Goal: Information Seeking & Learning: Learn about a topic

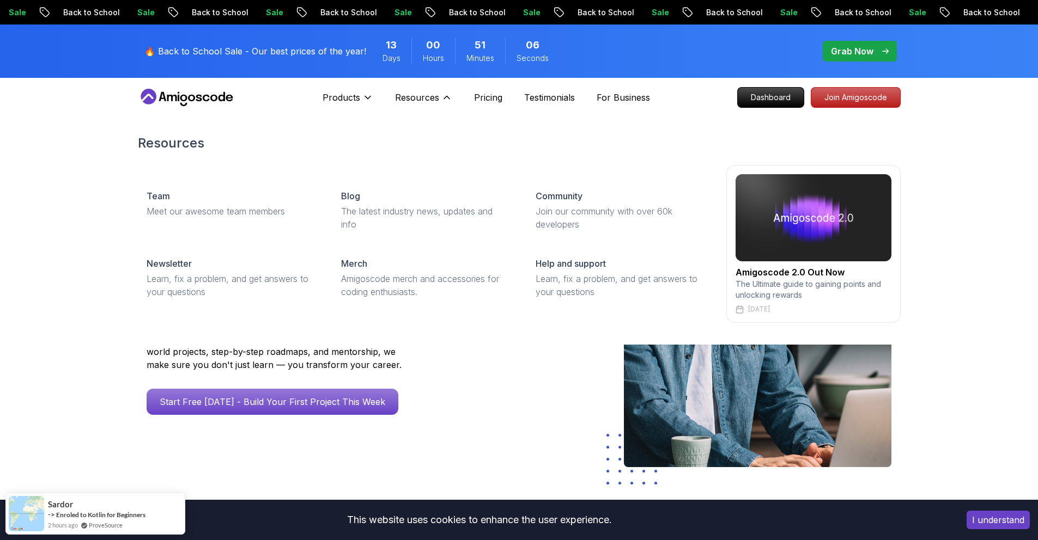
click at [818, 224] on img at bounding box center [813, 217] width 156 height 87
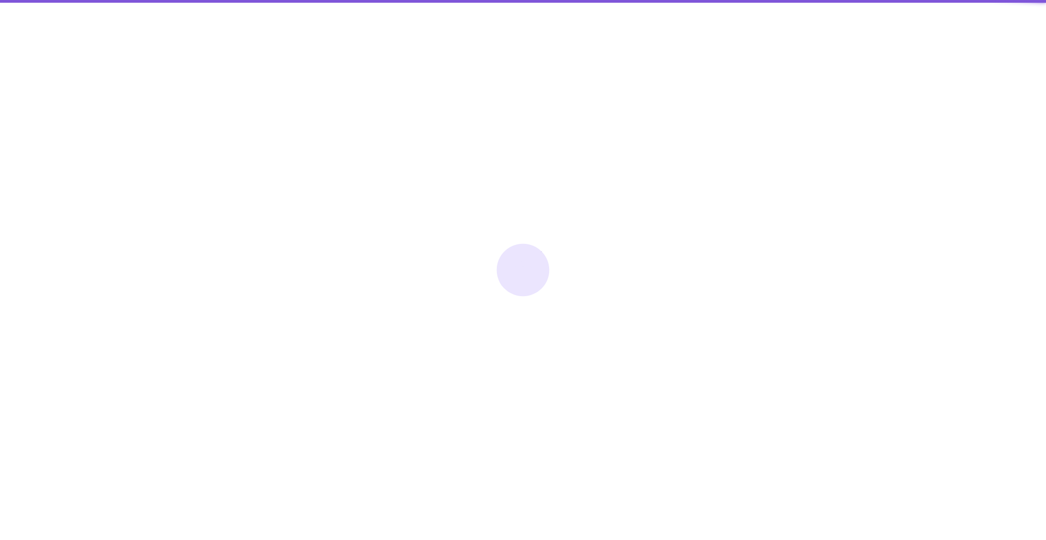
click at [801, 266] on div at bounding box center [523, 270] width 1046 height 540
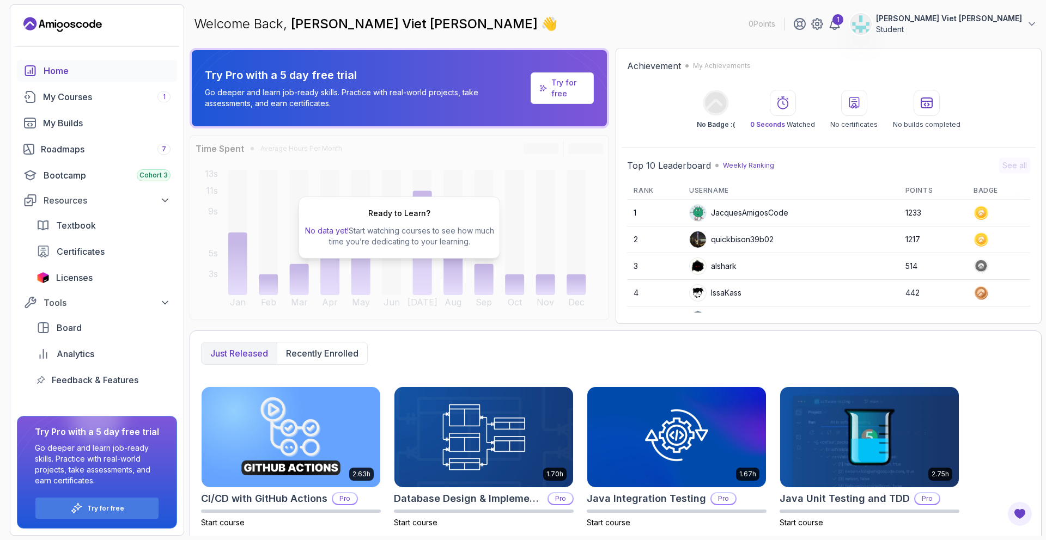
click at [404, 219] on div "Ready to Learn? No data yet! Start watching courses to see how much time you’re…" at bounding box center [399, 228] width 202 height 62
click at [407, 219] on div "Ready to Learn? No data yet! Start watching courses to see how much time you’re…" at bounding box center [399, 228] width 202 height 62
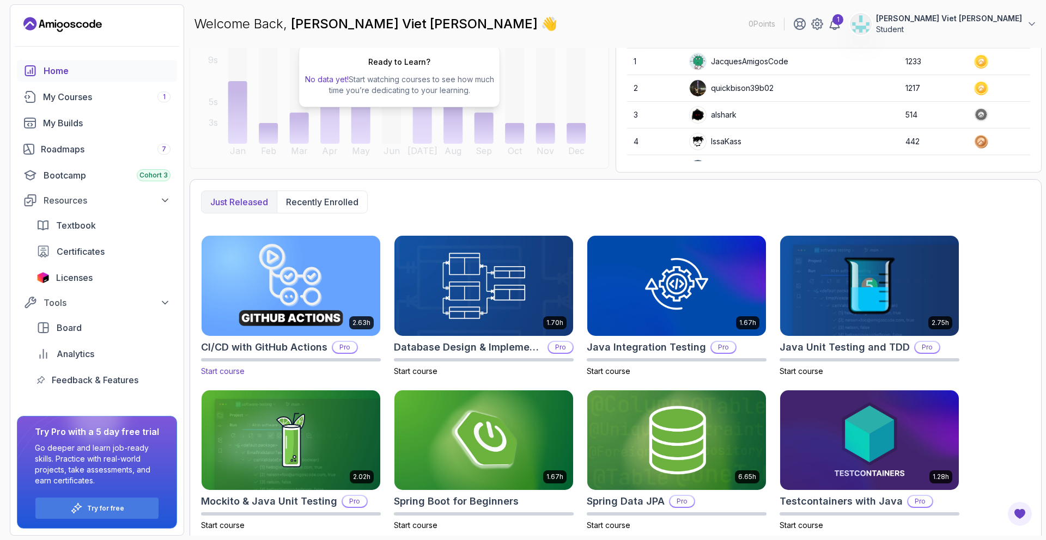
scroll to position [158, 0]
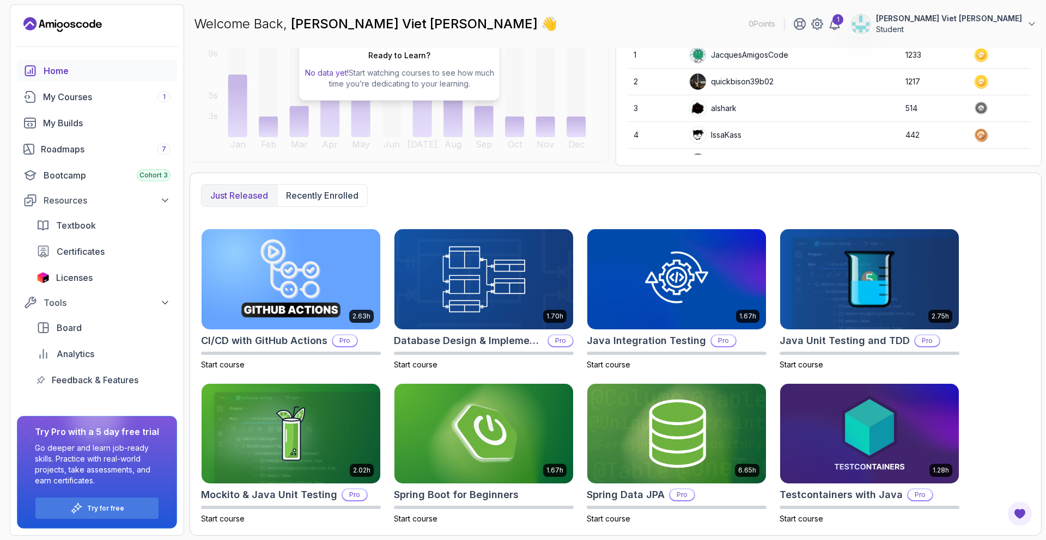
click at [69, 265] on div "Textbook Certificates Licenses" at bounding box center [103, 252] width 147 height 74
click at [72, 242] on link "Certificates" at bounding box center [103, 252] width 147 height 22
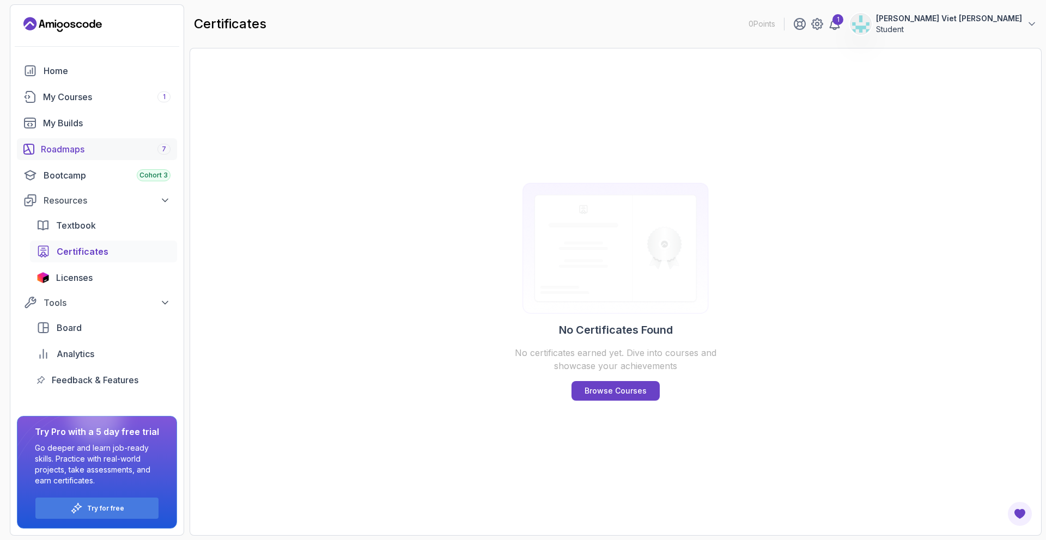
click at [97, 154] on div "Roadmaps 7" at bounding box center [106, 149] width 130 height 13
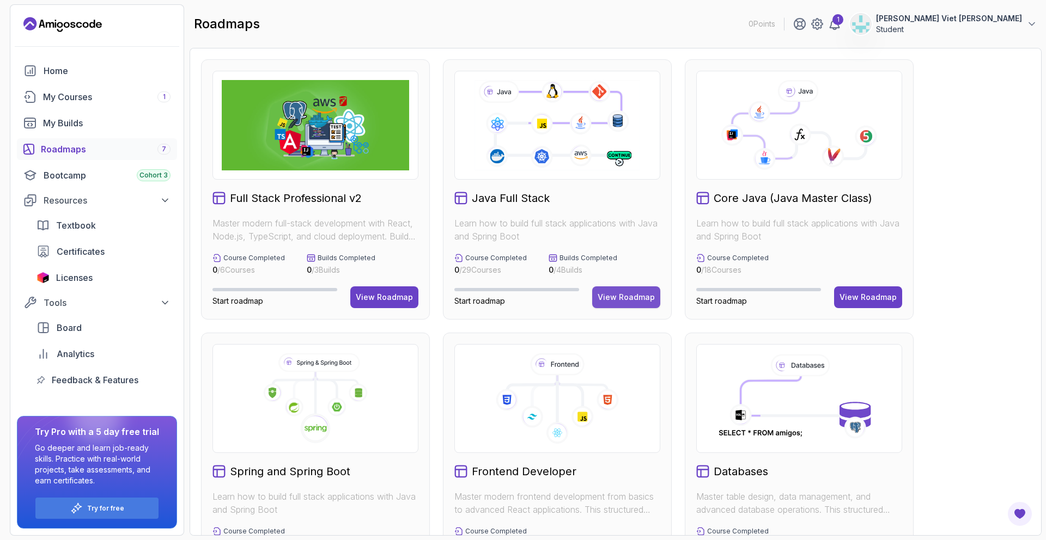
click at [626, 293] on div "View Roadmap" at bounding box center [625, 297] width 57 height 11
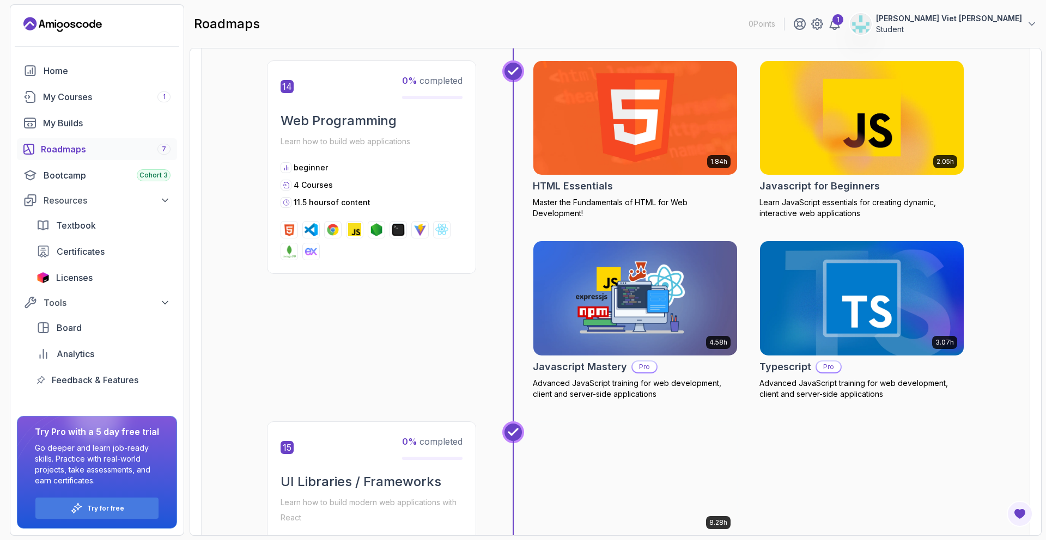
scroll to position [3876, 0]
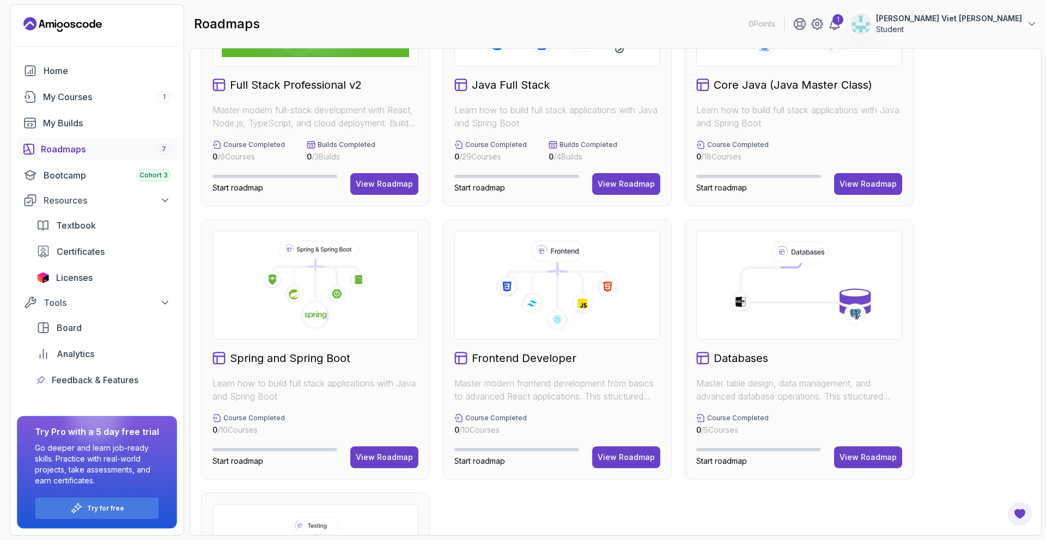
scroll to position [342, 0]
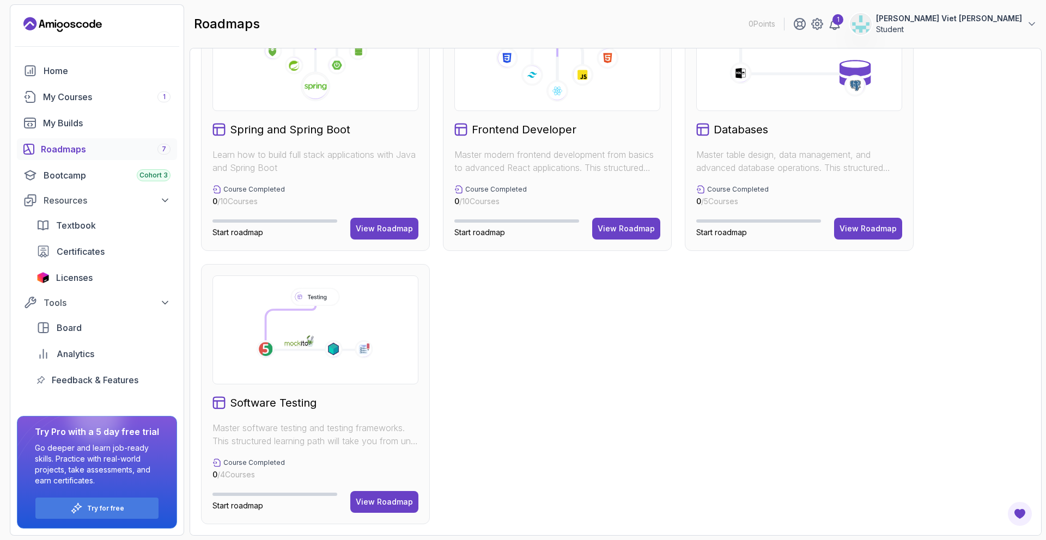
click at [473, 347] on div "Full Stack Professional v2 Master modern full-stack development with React, Nod…" at bounding box center [615, 120] width 829 height 807
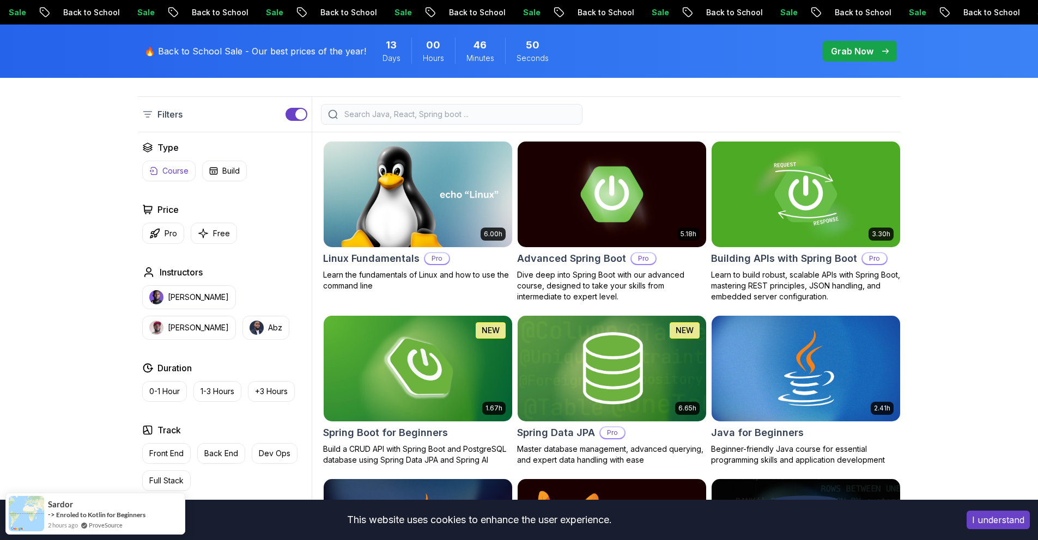
scroll to position [273, 0]
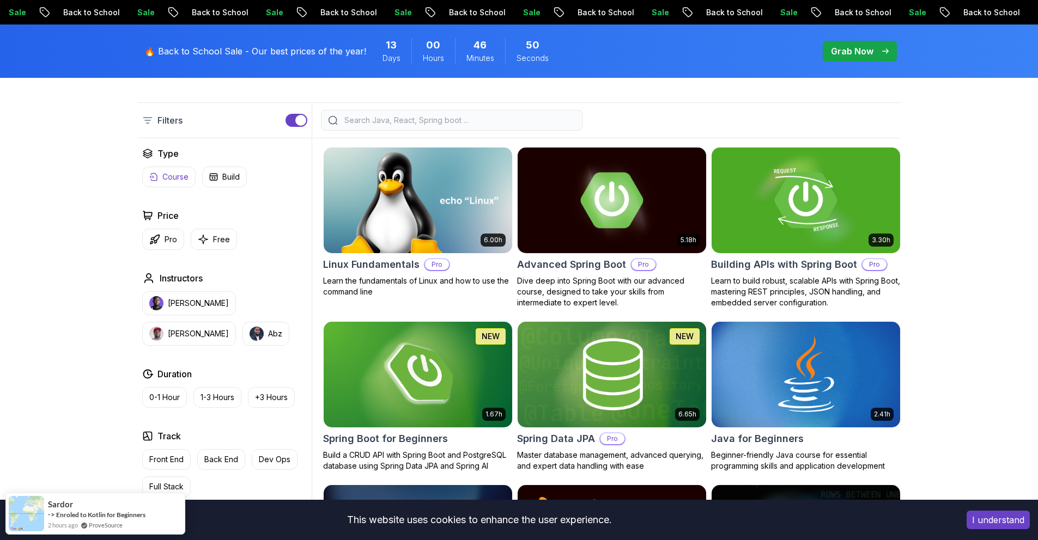
click at [168, 170] on button "Course" at bounding box center [168, 177] width 53 height 21
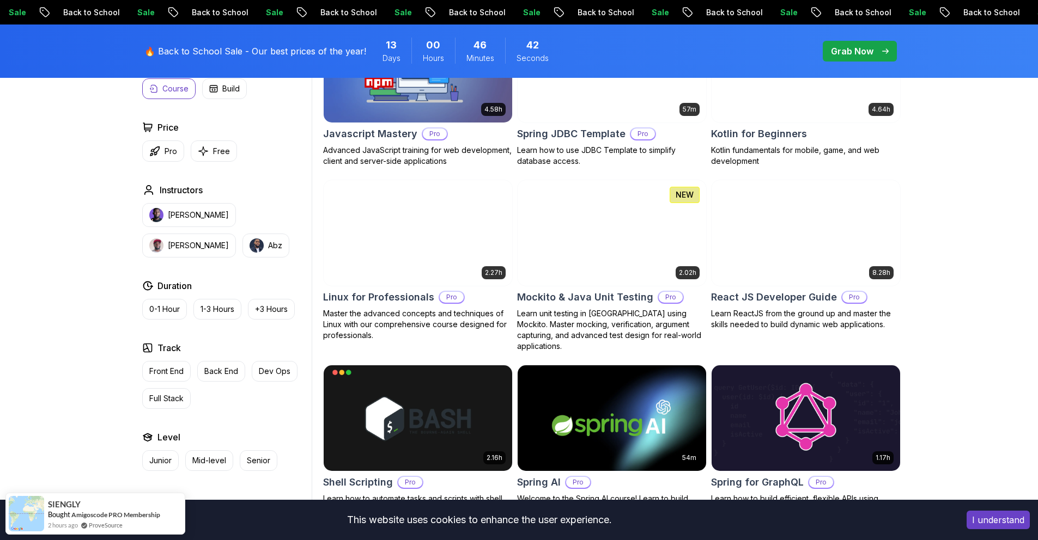
scroll to position [1951, 0]
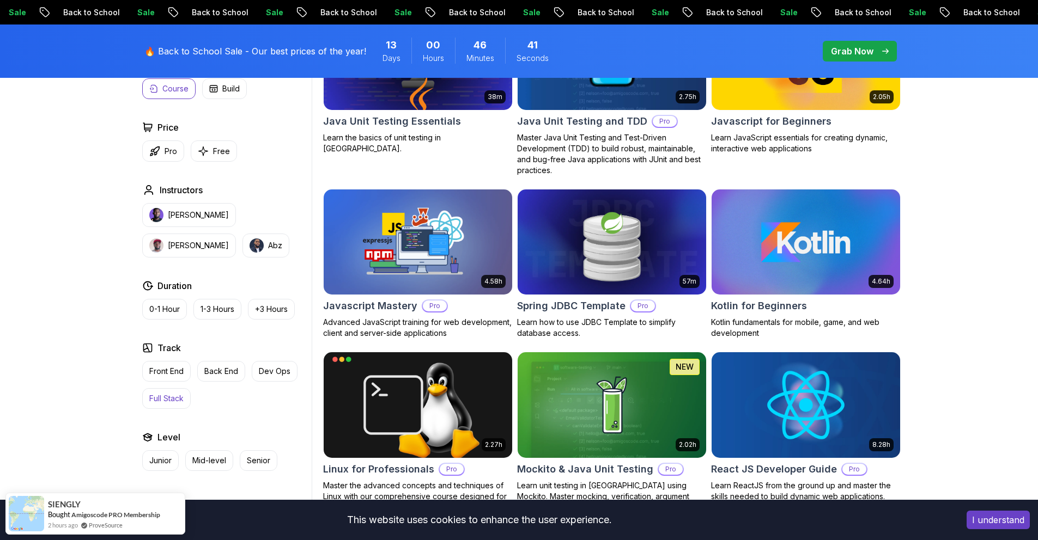
click at [178, 399] on p "Full Stack" at bounding box center [166, 398] width 34 height 11
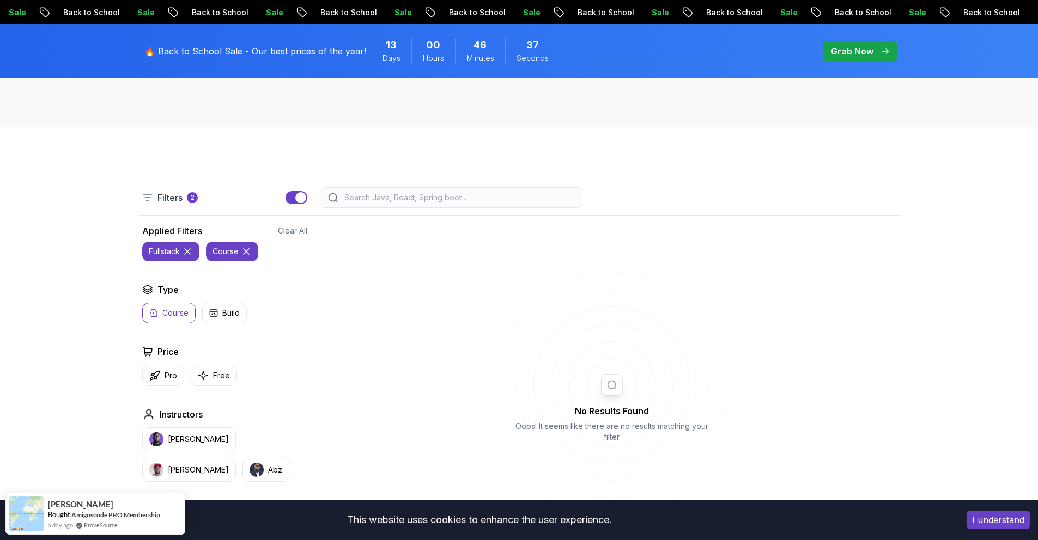
scroll to position [199, 0]
